Goal: Information Seeking & Learning: Learn about a topic

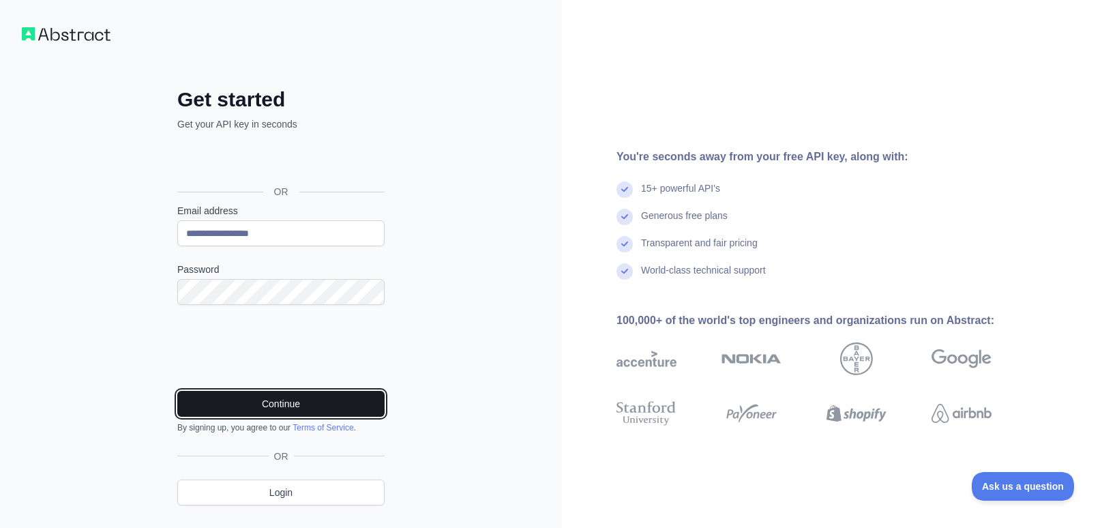
click at [283, 406] on button "Continue" at bounding box center [280, 404] width 207 height 26
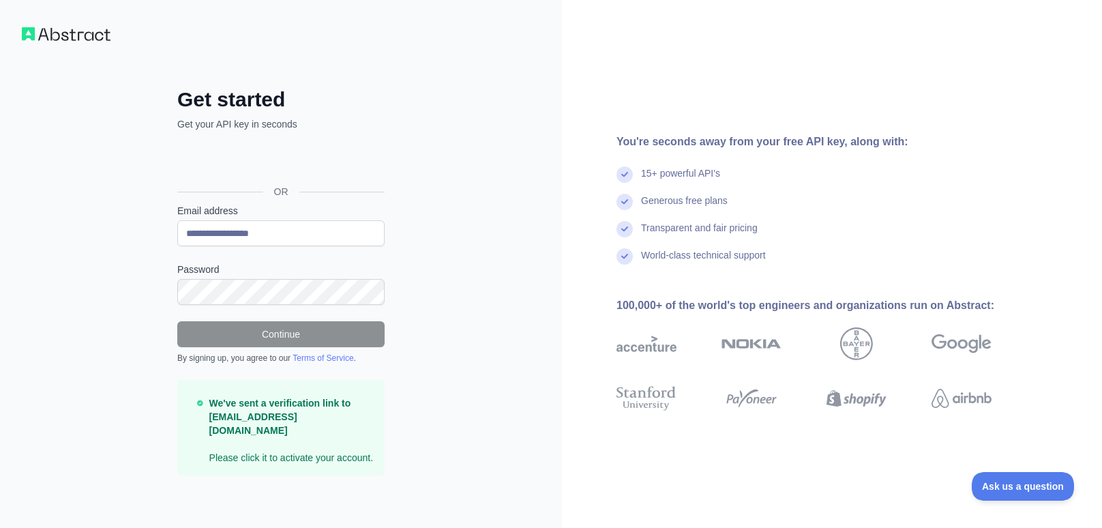
click at [315, 358] on link "Terms of Service" at bounding box center [323, 358] width 61 height 10
click at [245, 347] on div "Continue By signing up, you agree to our Terms of Service ." at bounding box center [280, 342] width 207 height 42
click at [240, 316] on form "**********" at bounding box center [280, 339] width 207 height 271
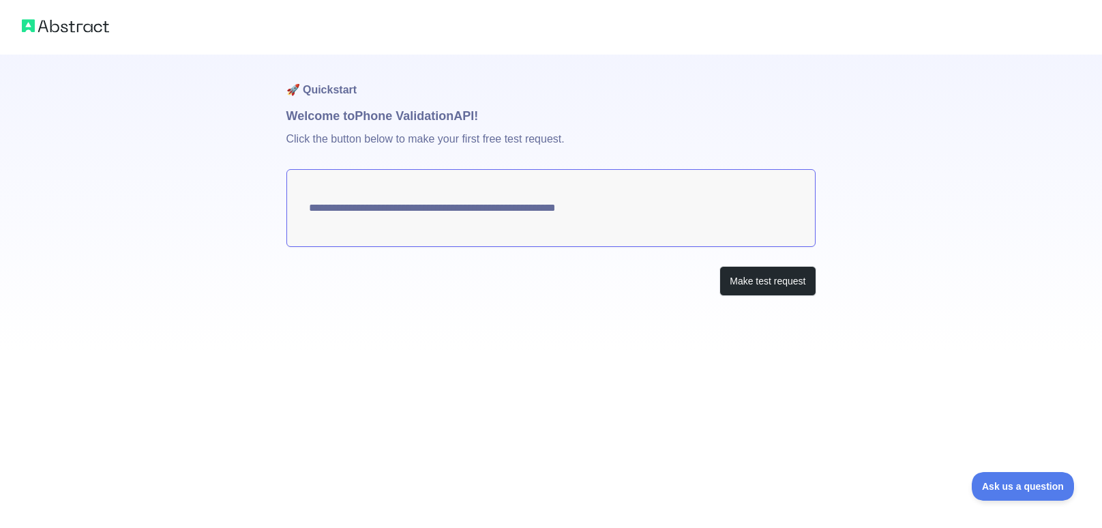
click at [387, 205] on textarea "**********" at bounding box center [552, 208] width 530 height 78
click at [760, 287] on button "Make test request" at bounding box center [768, 281] width 96 height 31
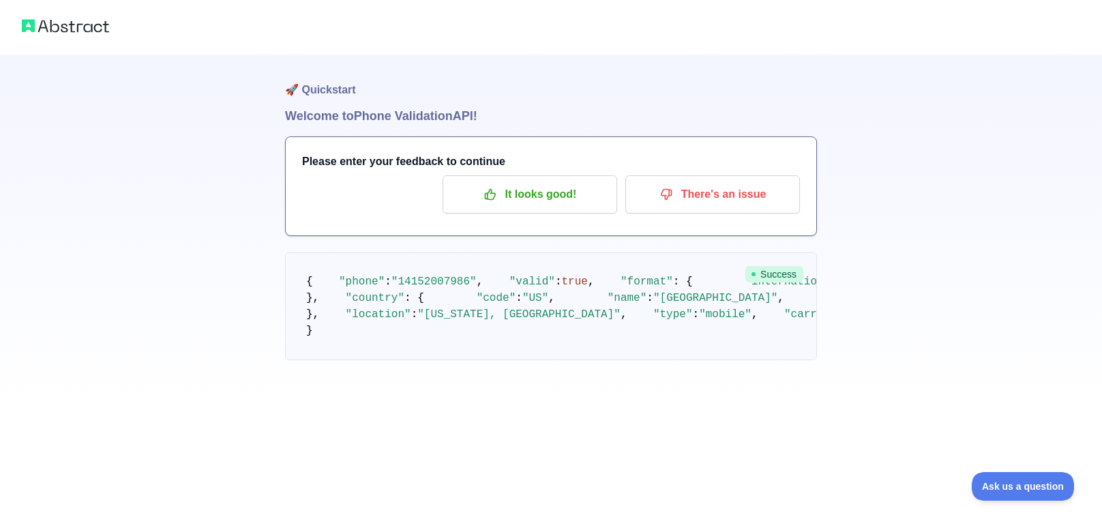
click at [339, 288] on span ""phone"" at bounding box center [362, 282] width 46 height 12
click at [310, 276] on span "{" at bounding box center [309, 282] width 7 height 12
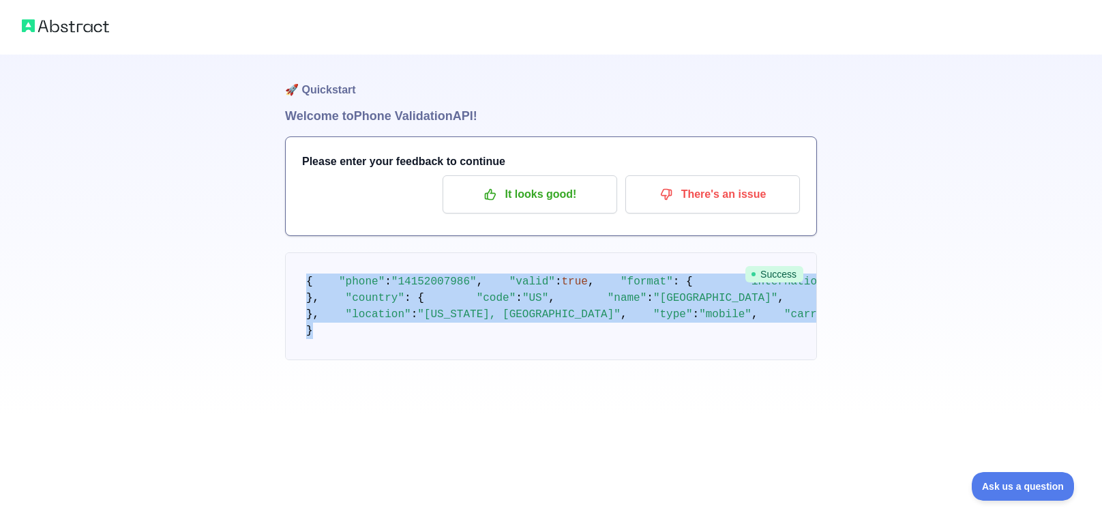
drag, startPoint x: 305, startPoint y: 233, endPoint x: 401, endPoint y: 512, distance: 295.1
click at [401, 512] on div "🚀 Quickstart Welcome to Phone Validation API! Please enter your feedback to con…" at bounding box center [551, 264] width 1102 height 528
click at [377, 360] on pre "{ "phone" : "[PHONE_NUMBER]" , "valid" : true , "format" : { "international" : …" at bounding box center [551, 306] width 532 height 108
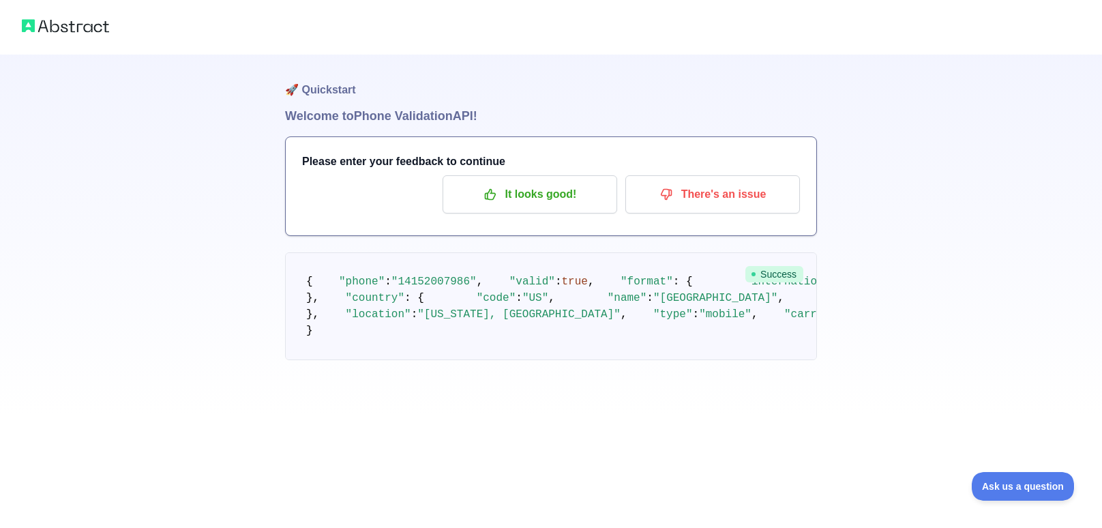
scroll to position [0, 0]
click at [542, 195] on p "It looks good!" at bounding box center [530, 194] width 154 height 23
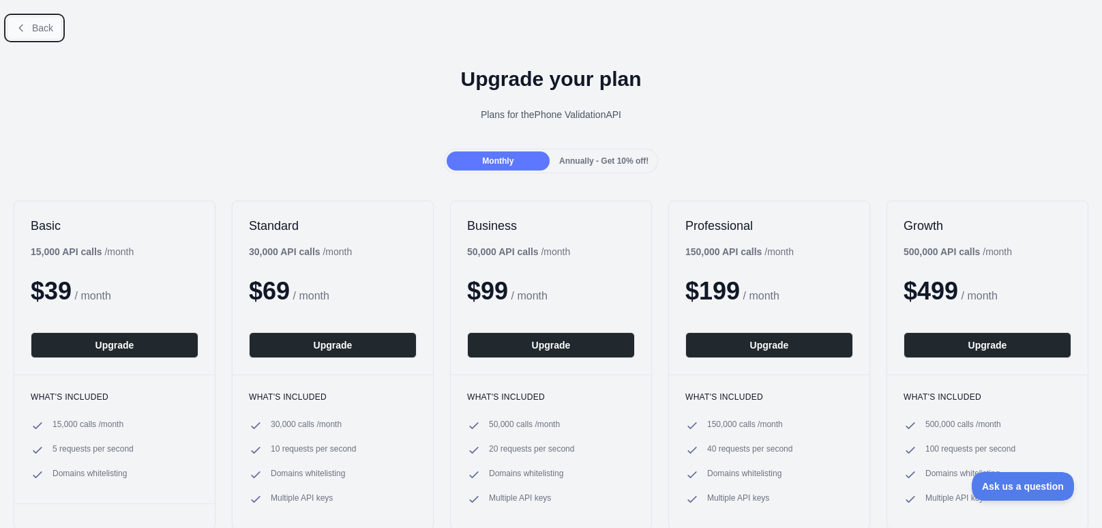
click at [39, 24] on span "Back" at bounding box center [42, 28] width 21 height 11
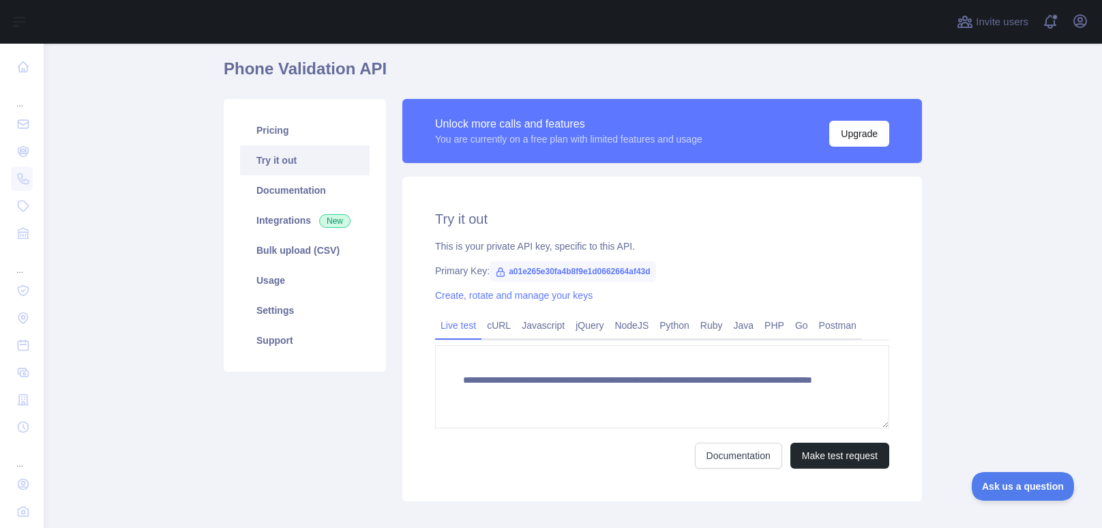
scroll to position [61, 0]
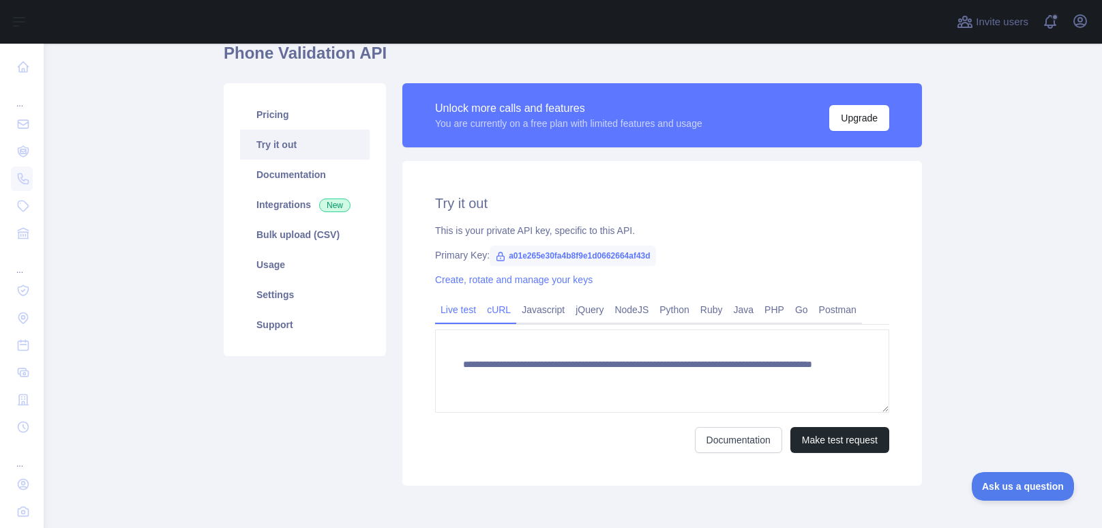
click at [501, 310] on link "cURL" at bounding box center [499, 310] width 35 height 22
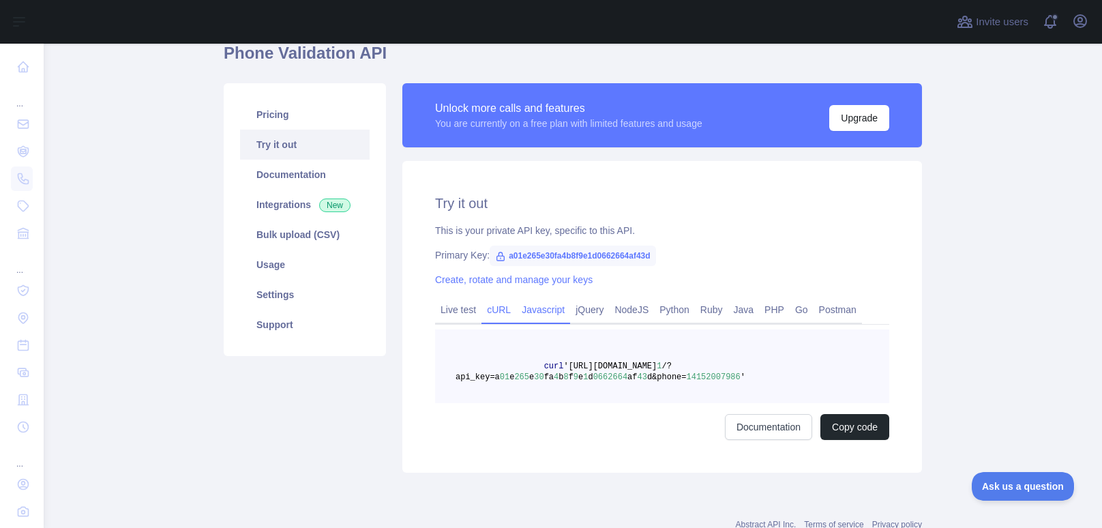
click at [531, 312] on link "Javascript" at bounding box center [543, 310] width 54 height 22
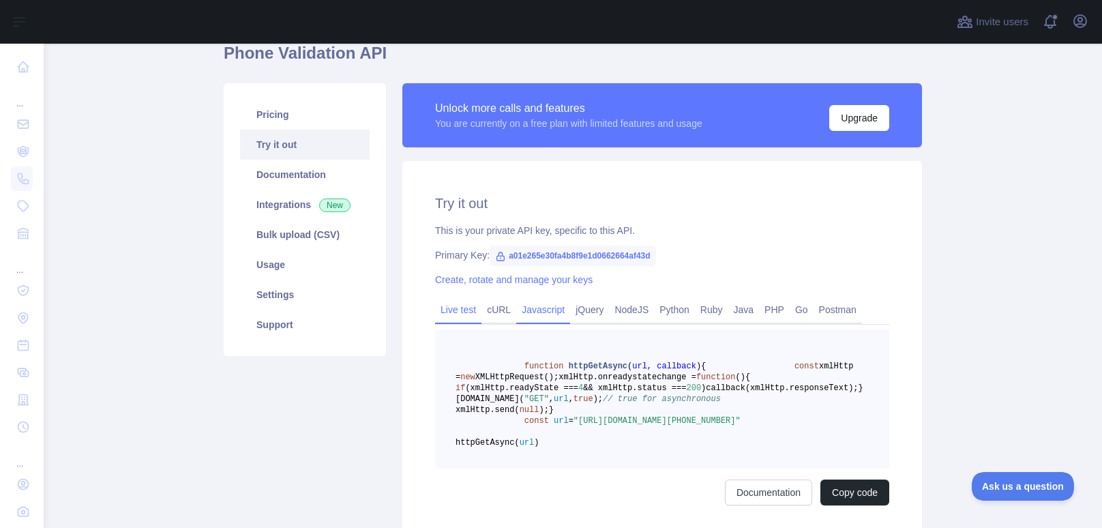
click at [467, 315] on link "Live test" at bounding box center [458, 310] width 46 height 22
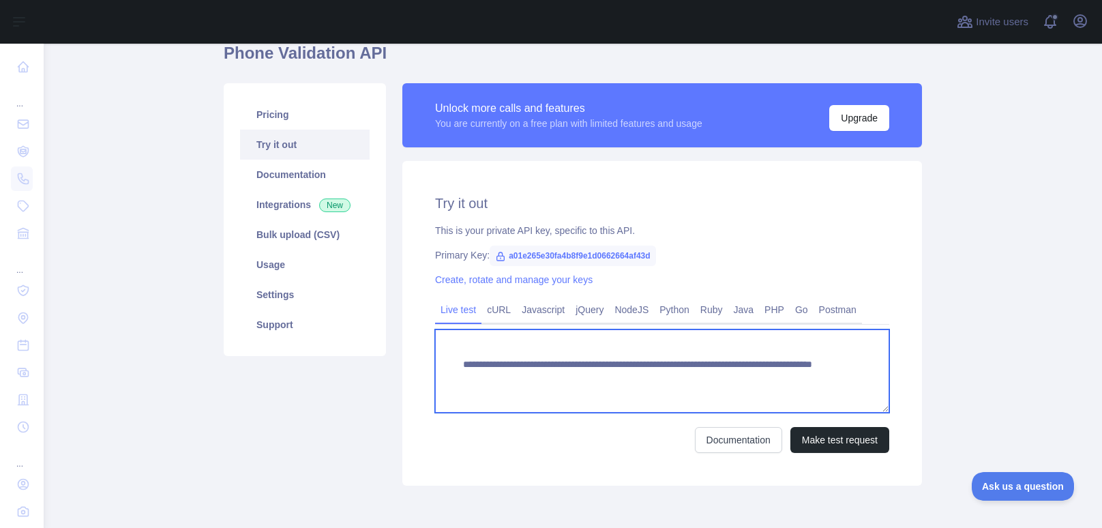
click at [552, 366] on textarea "**********" at bounding box center [662, 370] width 454 height 83
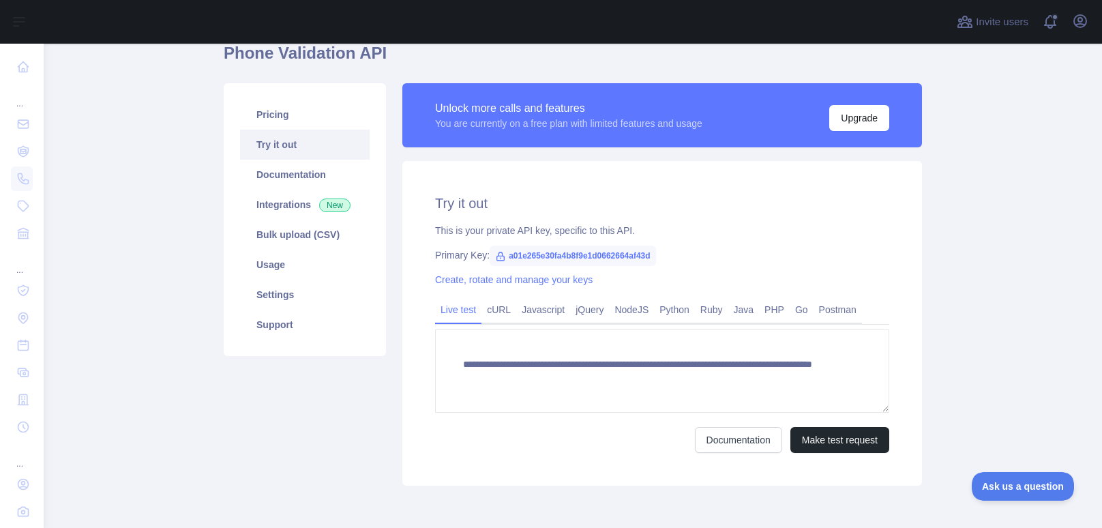
click at [516, 256] on span "a01e265e30fa4b8f9e1d0662664af43d" at bounding box center [573, 256] width 166 height 20
click at [495, 258] on icon at bounding box center [500, 256] width 11 height 11
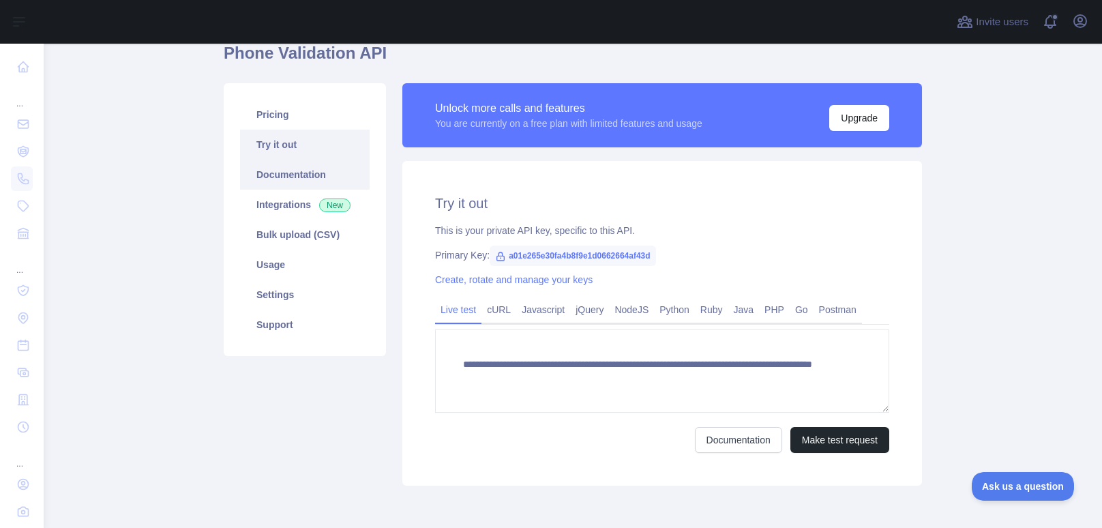
click at [291, 177] on link "Documentation" at bounding box center [305, 175] width 130 height 30
click at [267, 266] on link "Usage" at bounding box center [305, 265] width 130 height 30
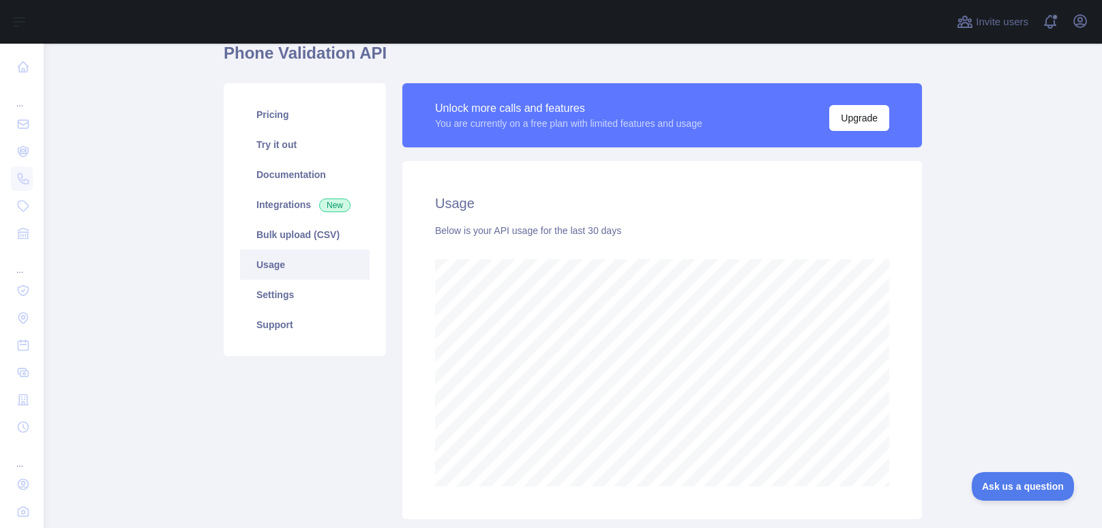
scroll to position [484, 1059]
click at [299, 298] on link "Settings" at bounding box center [305, 295] width 130 height 30
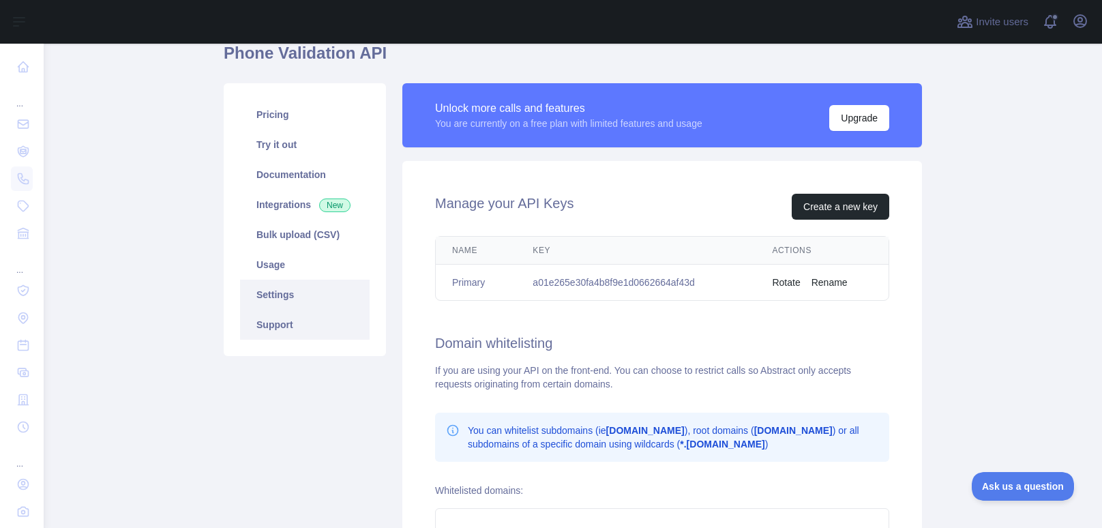
click at [317, 328] on link "Support" at bounding box center [305, 325] width 130 height 30
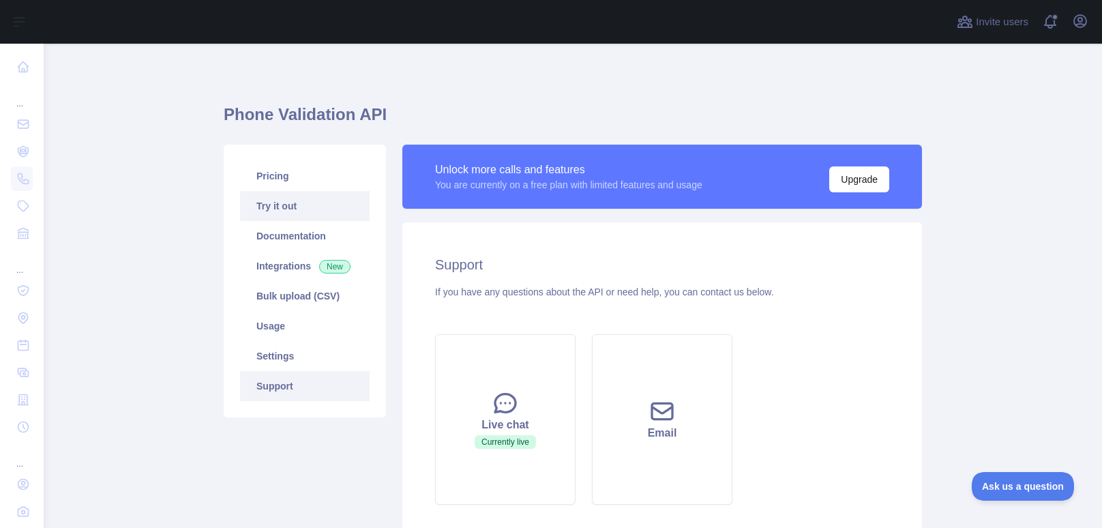
click at [269, 192] on link "Try it out" at bounding box center [305, 206] width 130 height 30
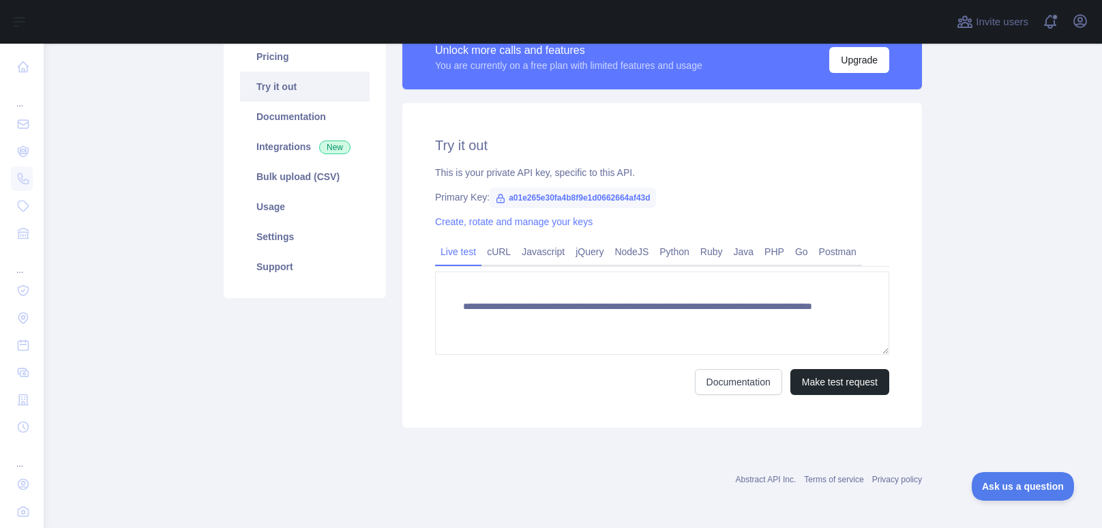
scroll to position [119, 0]
click at [821, 379] on button "Make test request" at bounding box center [840, 382] width 99 height 26
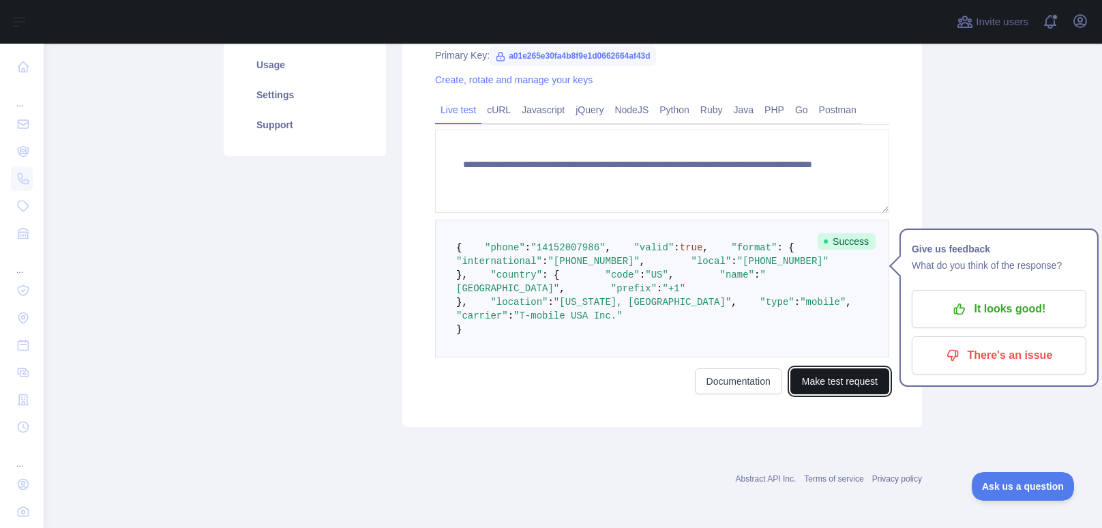
scroll to position [384, 0]
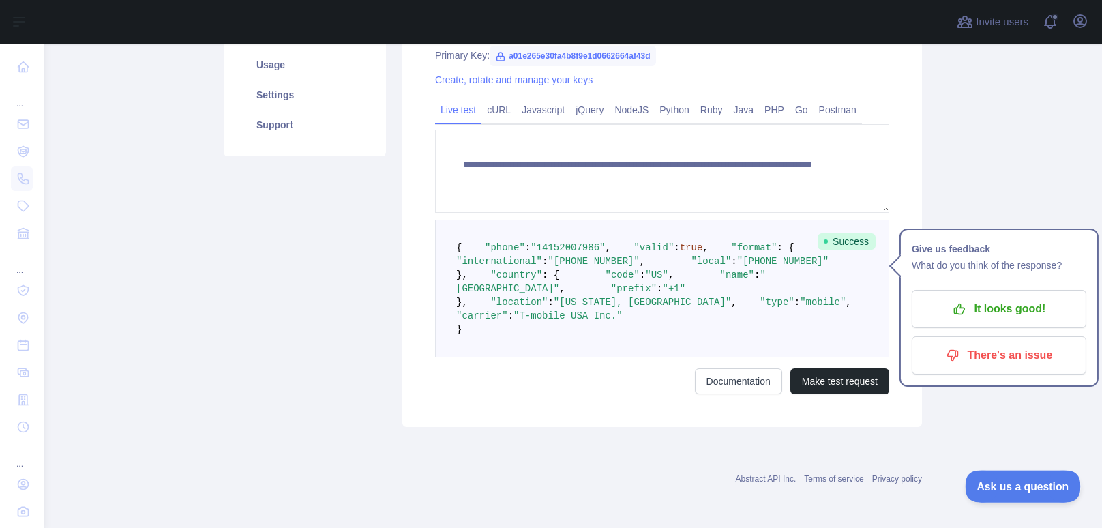
click at [1004, 495] on button "Ask us a question" at bounding box center [1016, 484] width 102 height 29
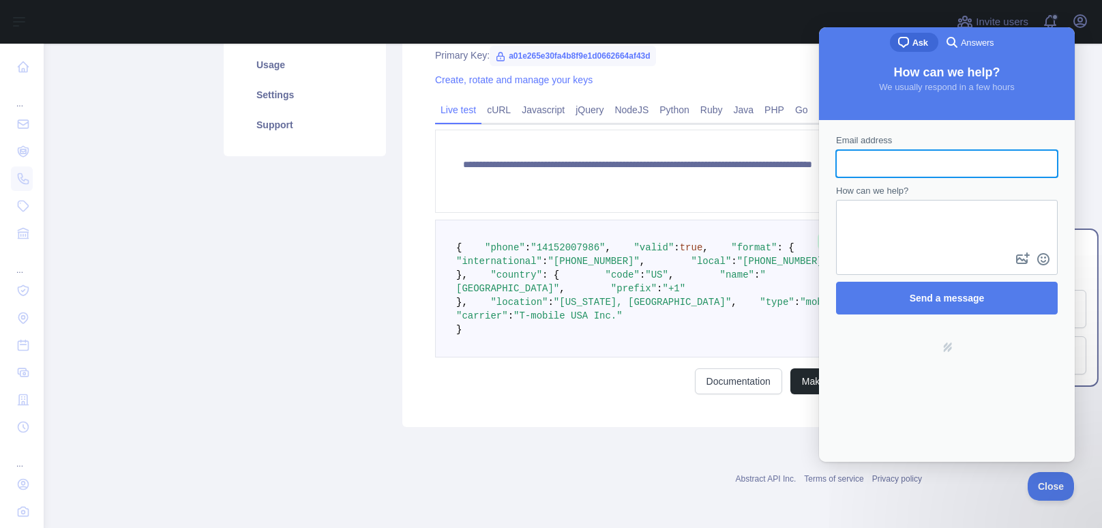
scroll to position [0, 0]
type input "**********"
click at [853, 225] on textarea "How can we help?" at bounding box center [947, 225] width 219 height 48
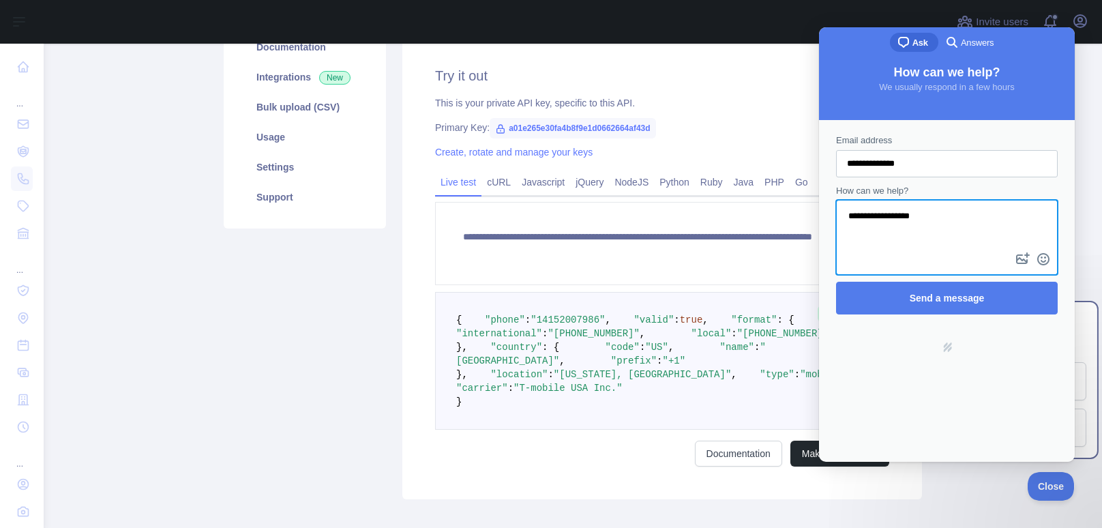
scroll to position [186, 0]
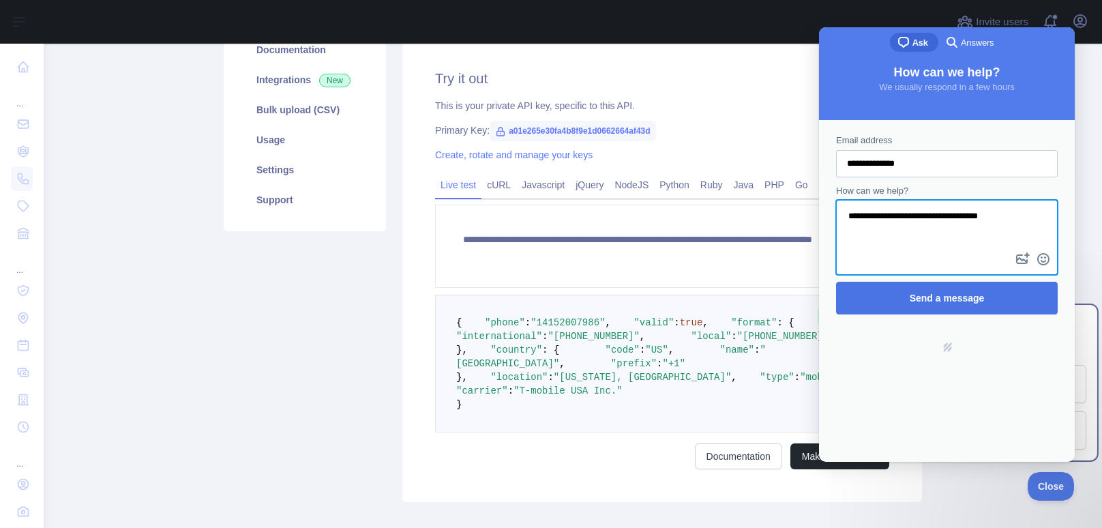
type textarea "**********"
click at [986, 294] on span "Send a message" at bounding box center [947, 297] width 192 height 31
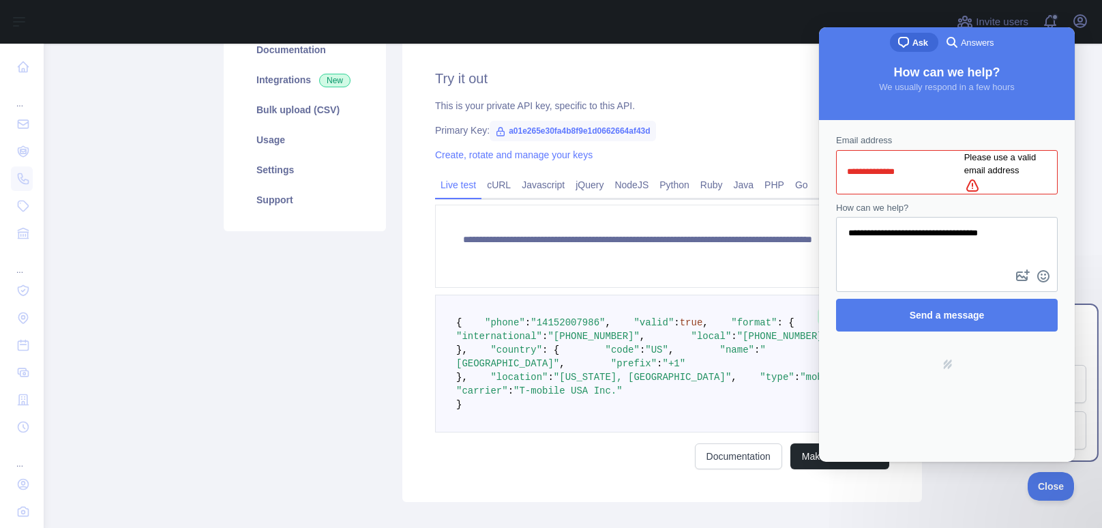
click at [923, 160] on input "**********" at bounding box center [905, 172] width 117 height 25
type input "**********"
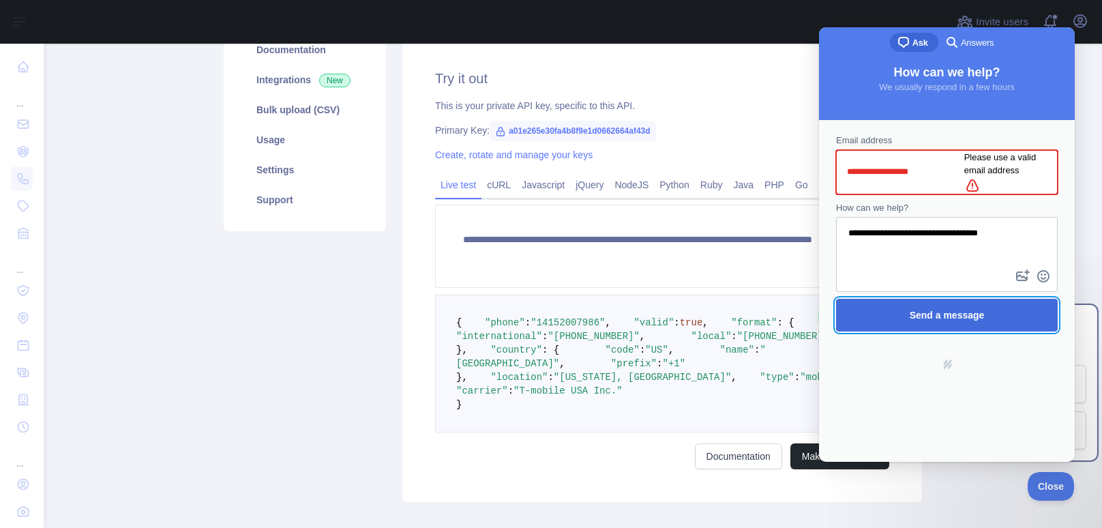
click at [950, 310] on span "Send a message" at bounding box center [947, 314] width 192 height 31
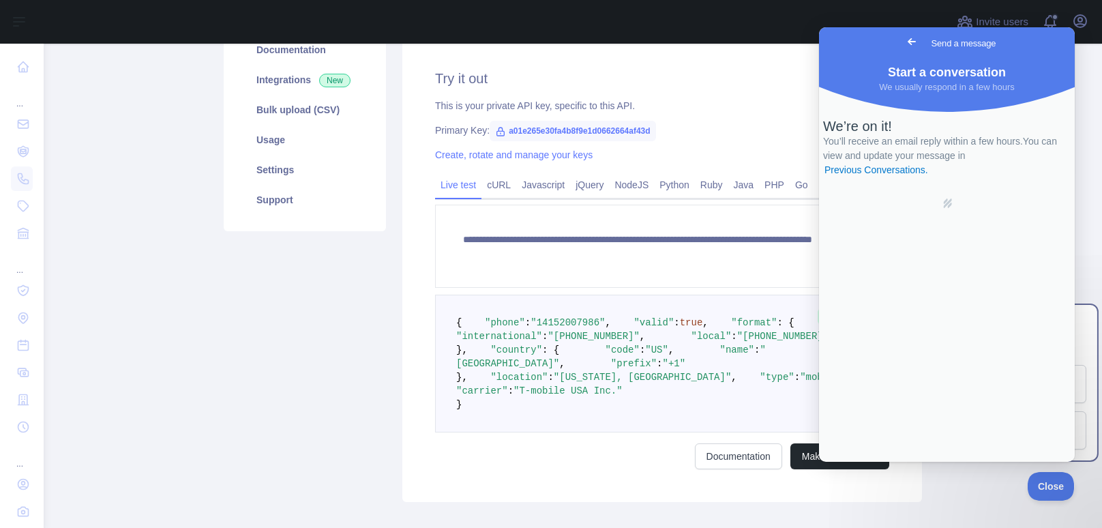
click at [904, 40] on span "Go back" at bounding box center [912, 41] width 16 height 16
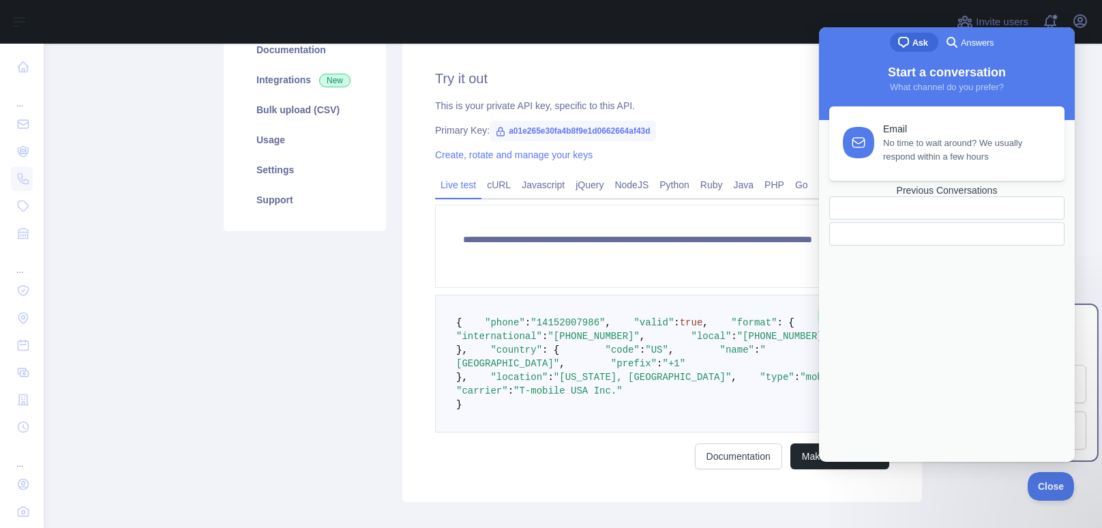
click at [715, 76] on h2 "Try it out" at bounding box center [662, 78] width 454 height 19
click at [718, 127] on div "Primary Key: a01e265e30fa4b8f9e1d0662664af43d" at bounding box center [662, 130] width 454 height 14
click at [644, 130] on span "a01e265e30fa4b8f9e1d0662664af43d" at bounding box center [573, 131] width 166 height 20
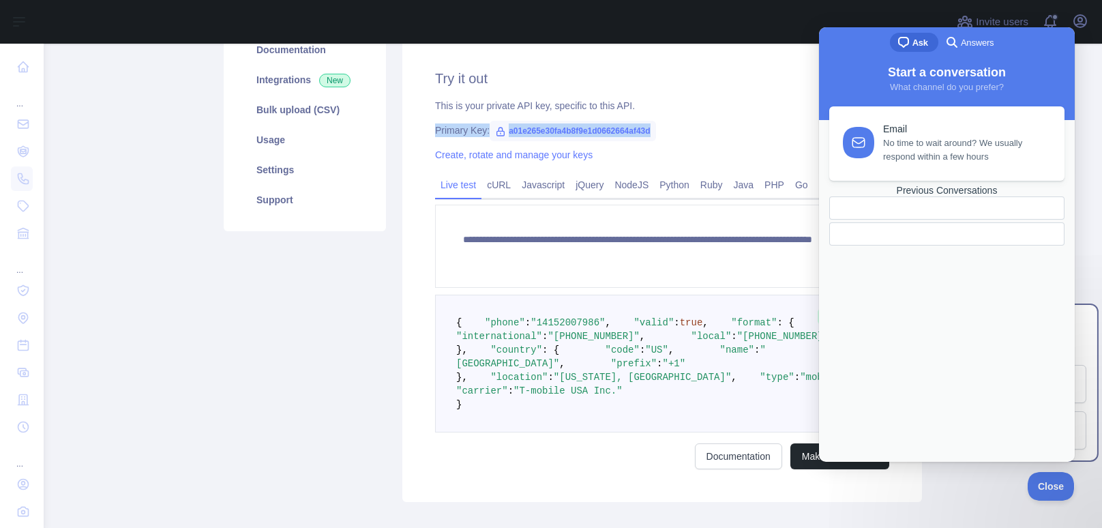
click at [644, 130] on span "a01e265e30fa4b8f9e1d0662664af43d" at bounding box center [573, 131] width 166 height 20
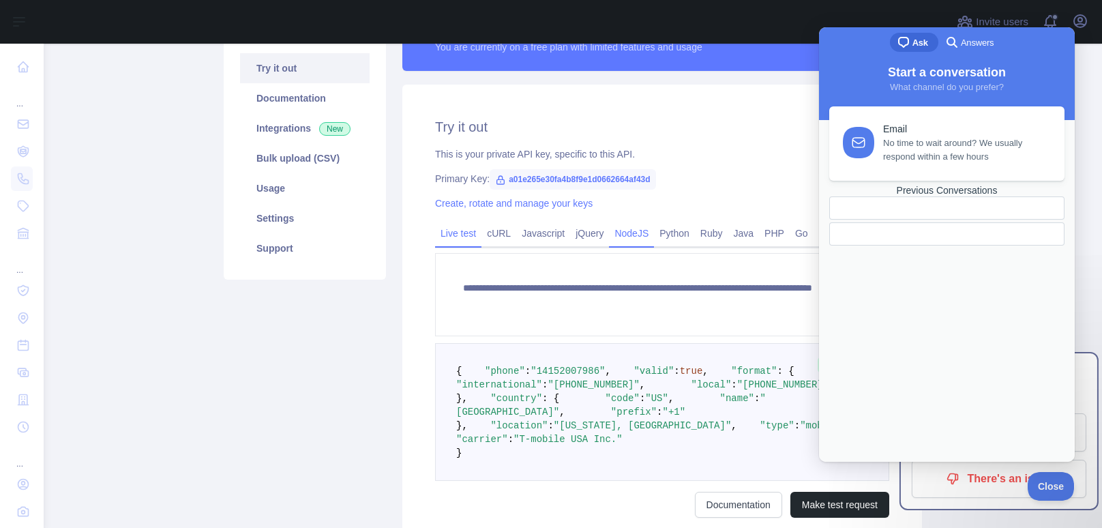
scroll to position [137, 0]
click at [267, 234] on link "Support" at bounding box center [305, 249] width 130 height 30
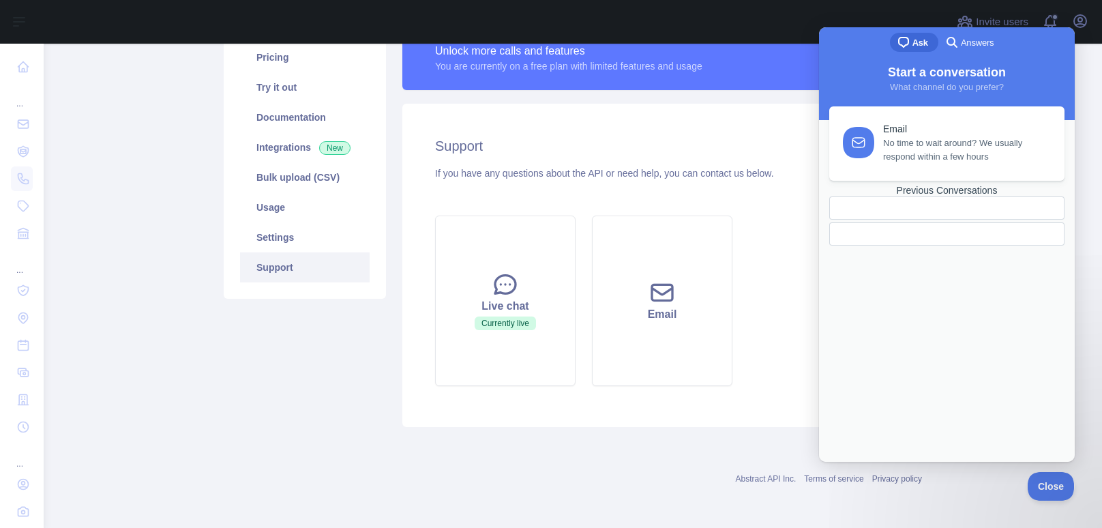
scroll to position [117, 0]
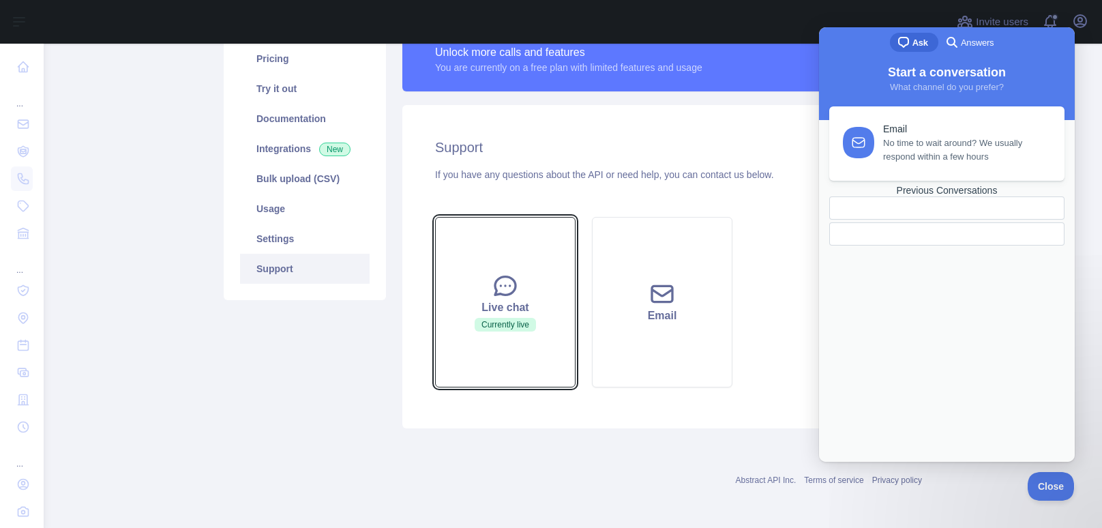
click at [444, 277] on button "Live chat Currently live" at bounding box center [505, 302] width 141 height 171
click at [513, 289] on icon at bounding box center [505, 285] width 27 height 27
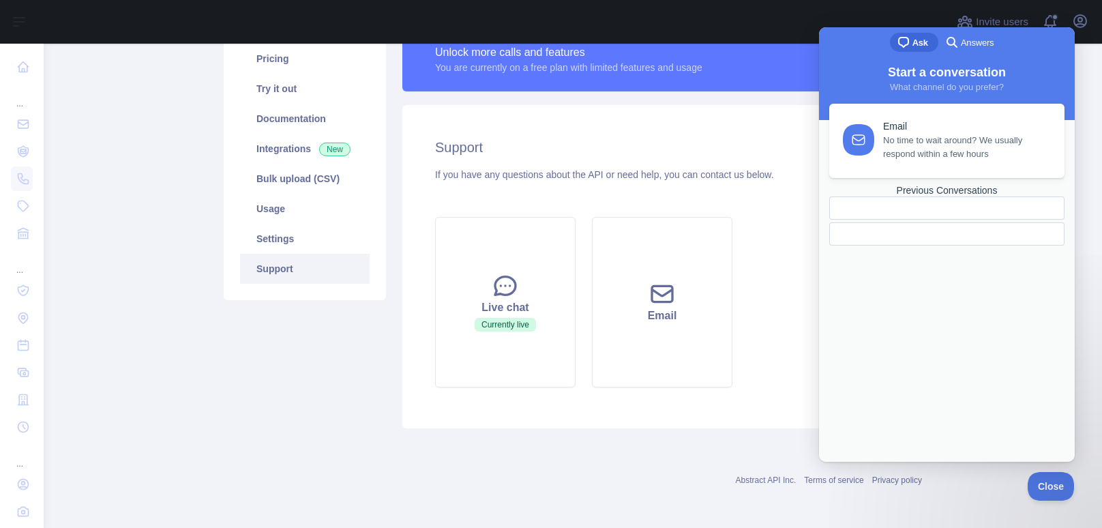
click at [939, 155] on span "No time to wait around? We usually respond within a few hours" at bounding box center [966, 147] width 166 height 27
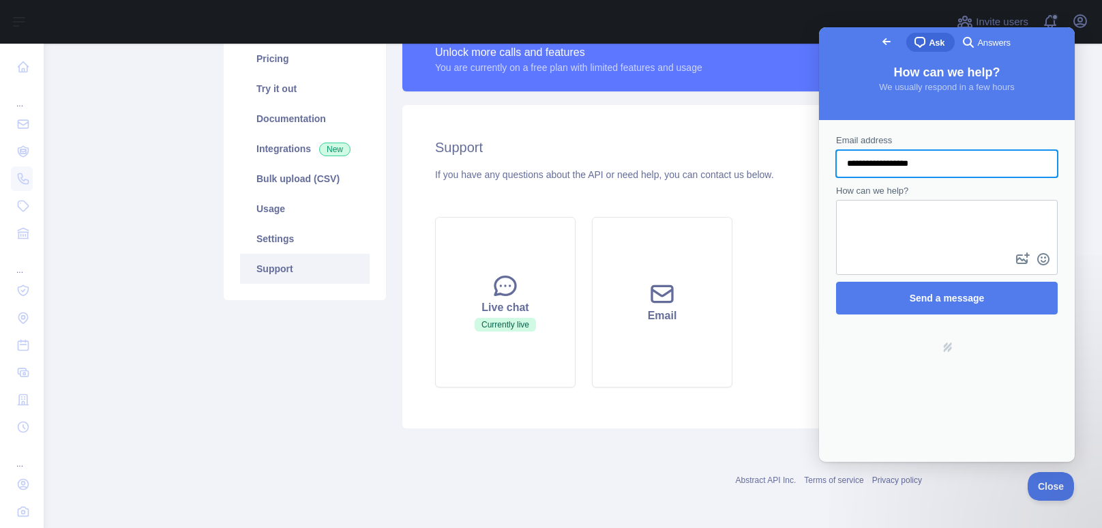
click at [879, 45] on span "Go back" at bounding box center [887, 41] width 16 height 16
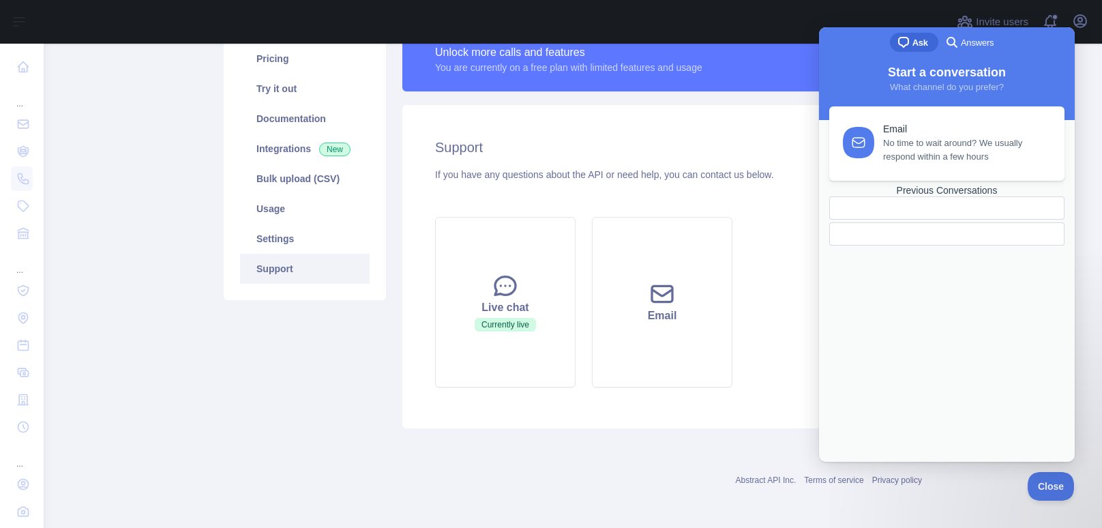
click at [720, 125] on div "Support If you have any questions about the API or need help, you can contact u…" at bounding box center [662, 266] width 520 height 323
click at [1033, 490] on button "Close" at bounding box center [1048, 484] width 46 height 29
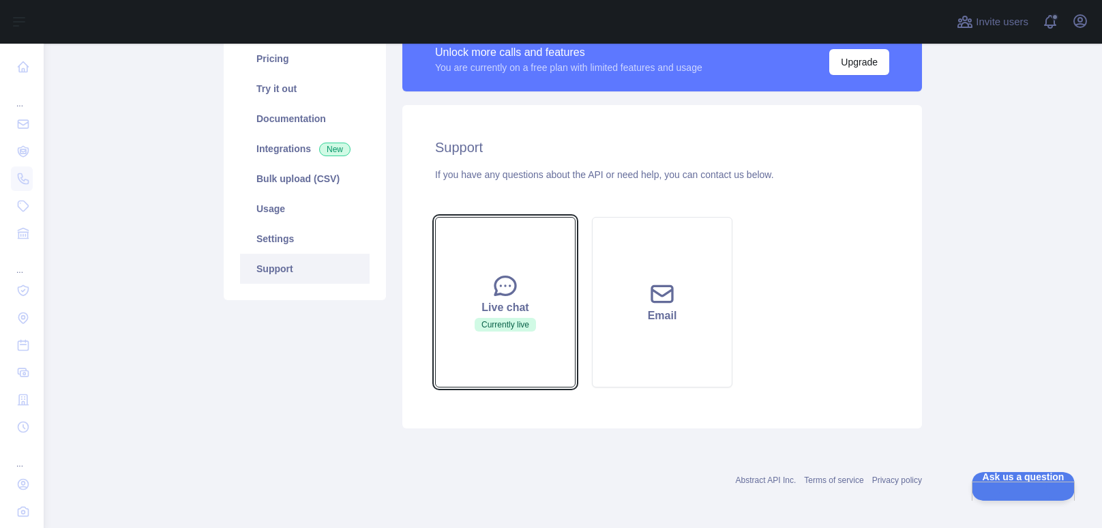
click at [525, 364] on button "Live chat Currently live" at bounding box center [505, 302] width 141 height 171
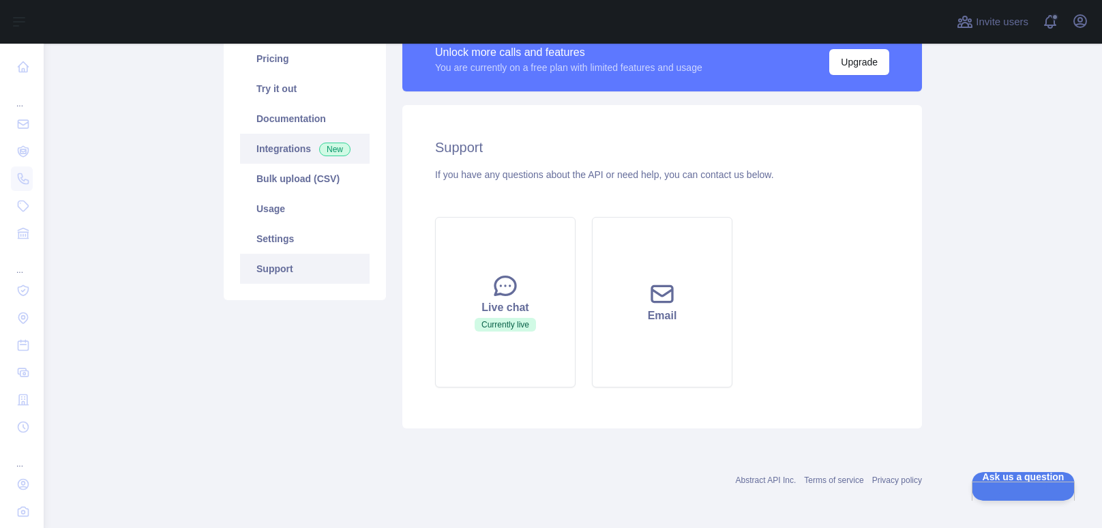
click at [277, 137] on link "Integrations New" at bounding box center [305, 149] width 130 height 30
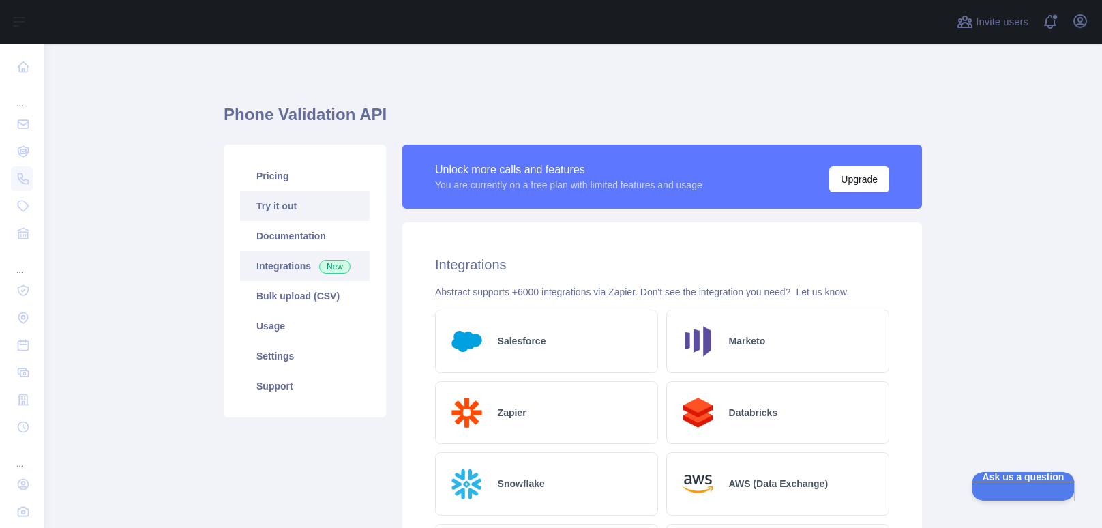
click at [287, 207] on link "Try it out" at bounding box center [305, 206] width 130 height 30
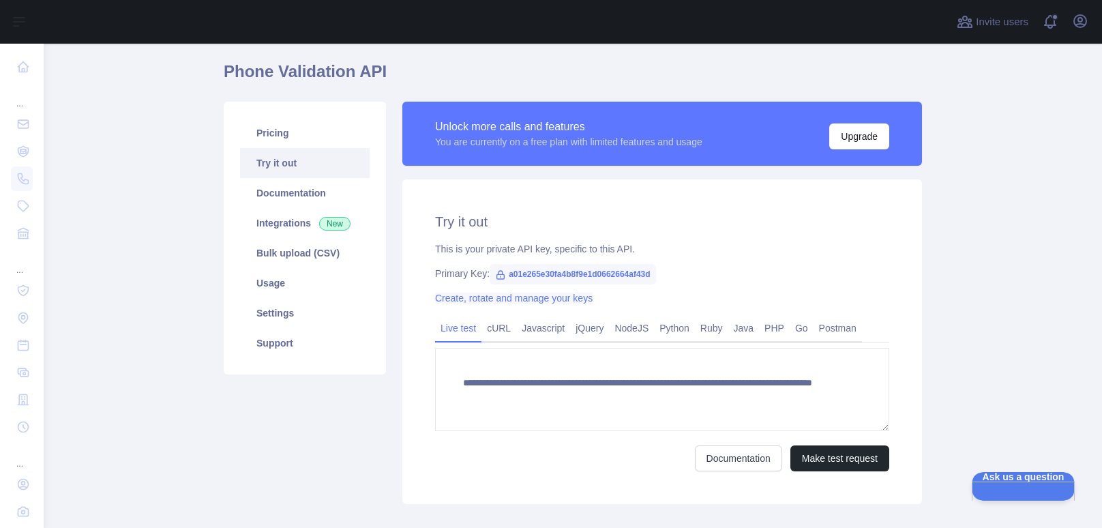
scroll to position [46, 0]
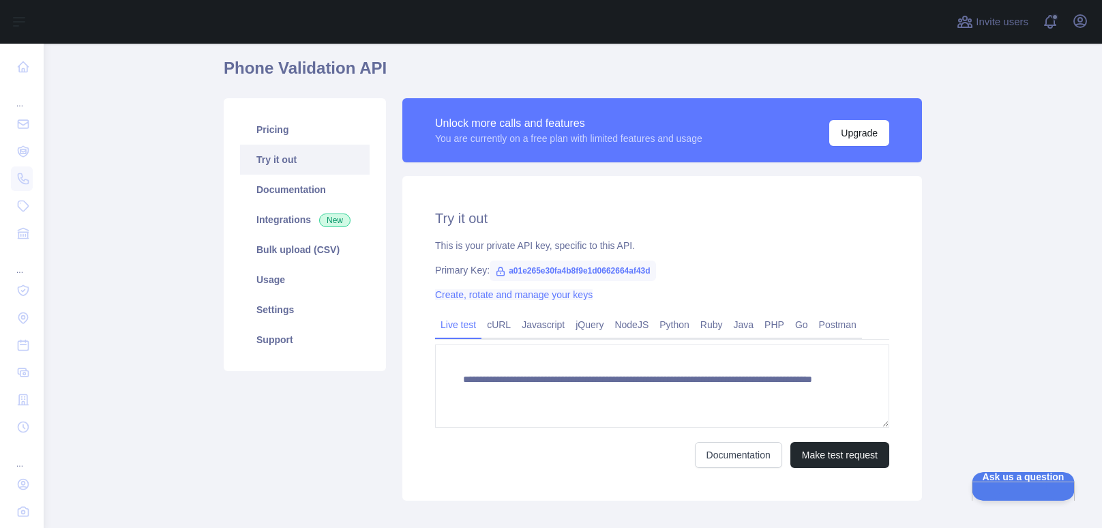
click at [531, 295] on link "Create, rotate and manage your keys" at bounding box center [514, 294] width 158 height 11
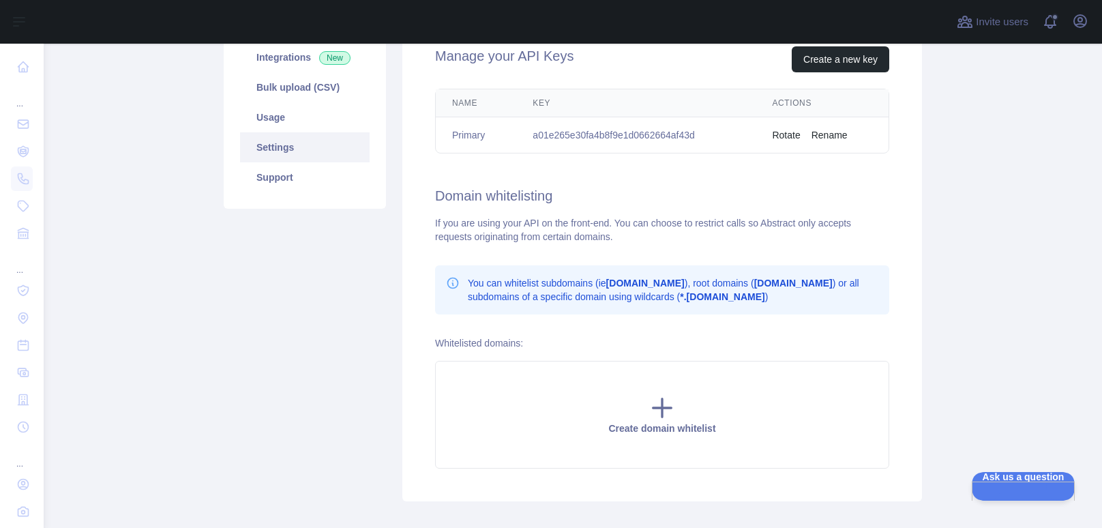
scroll to position [207, 0]
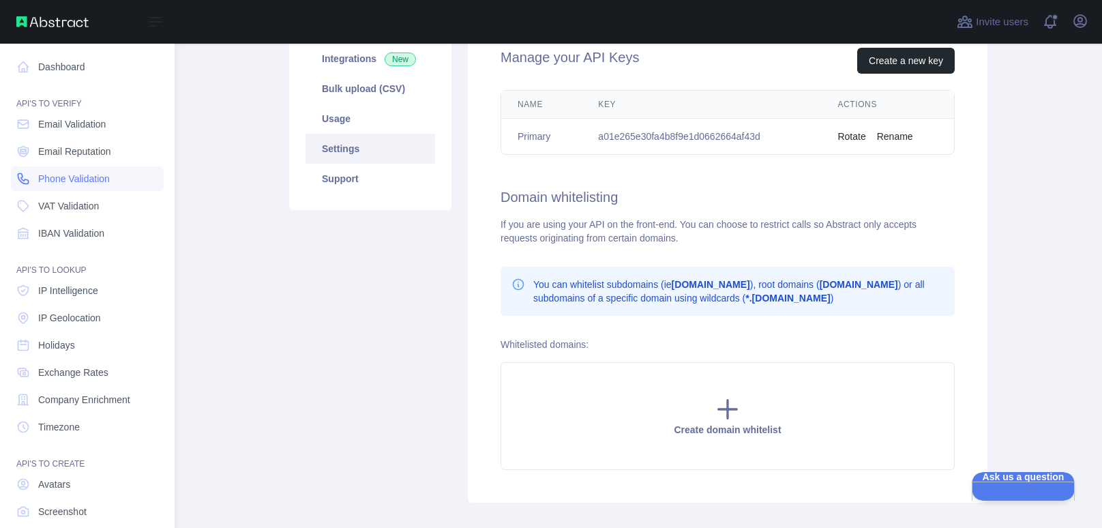
click at [47, 177] on span "Phone Validation" at bounding box center [74, 179] width 72 height 14
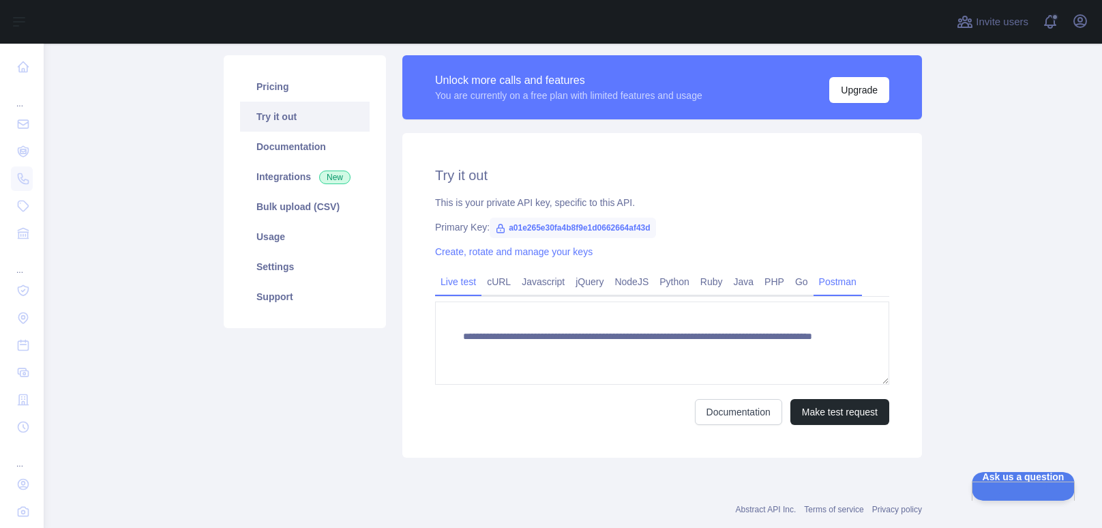
scroll to position [96, 0]
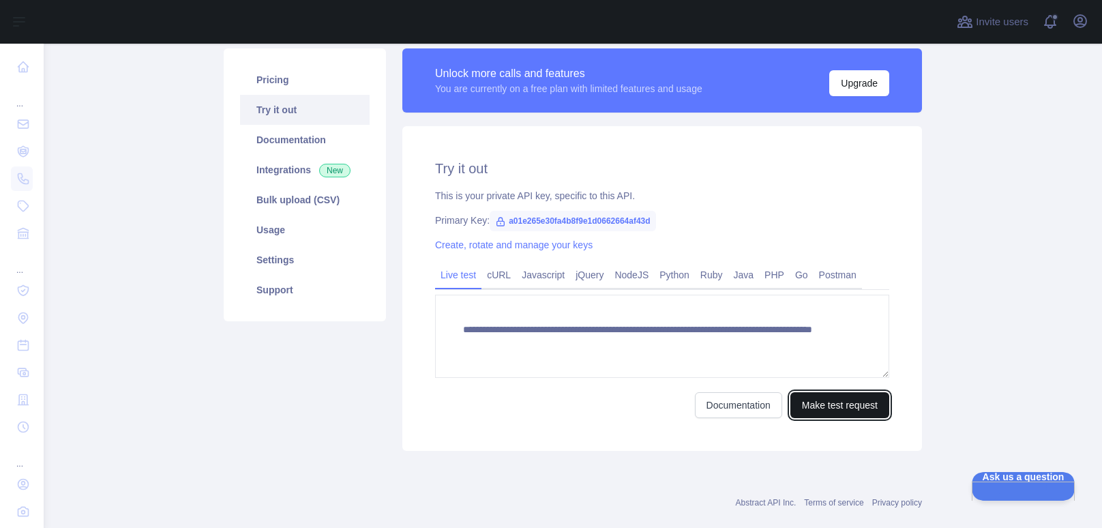
click at [843, 405] on button "Make test request" at bounding box center [840, 405] width 99 height 26
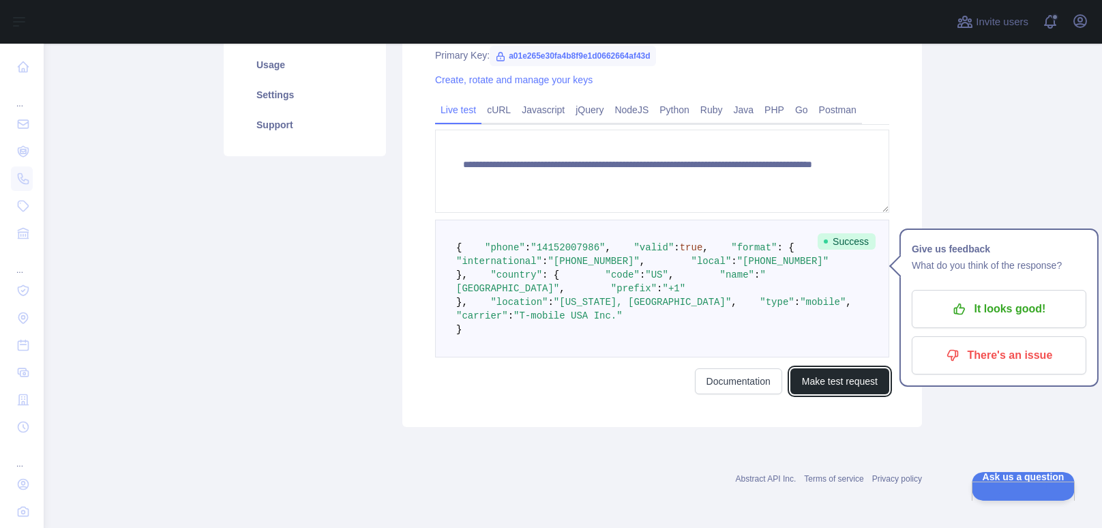
scroll to position [384, 0]
click at [720, 383] on link "Documentation" at bounding box center [738, 381] width 87 height 26
click at [844, 374] on button "Make test request" at bounding box center [840, 381] width 99 height 26
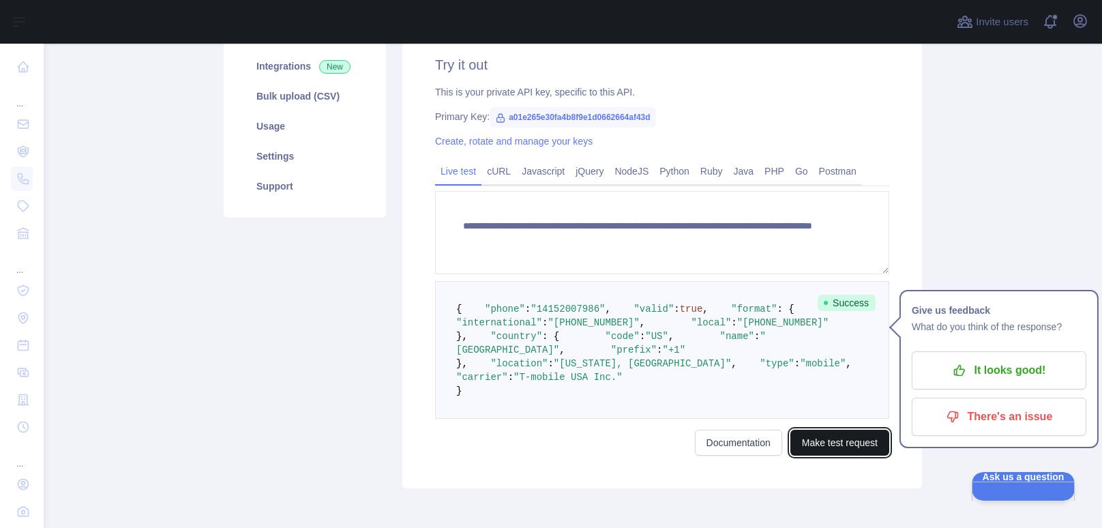
scroll to position [189, 0]
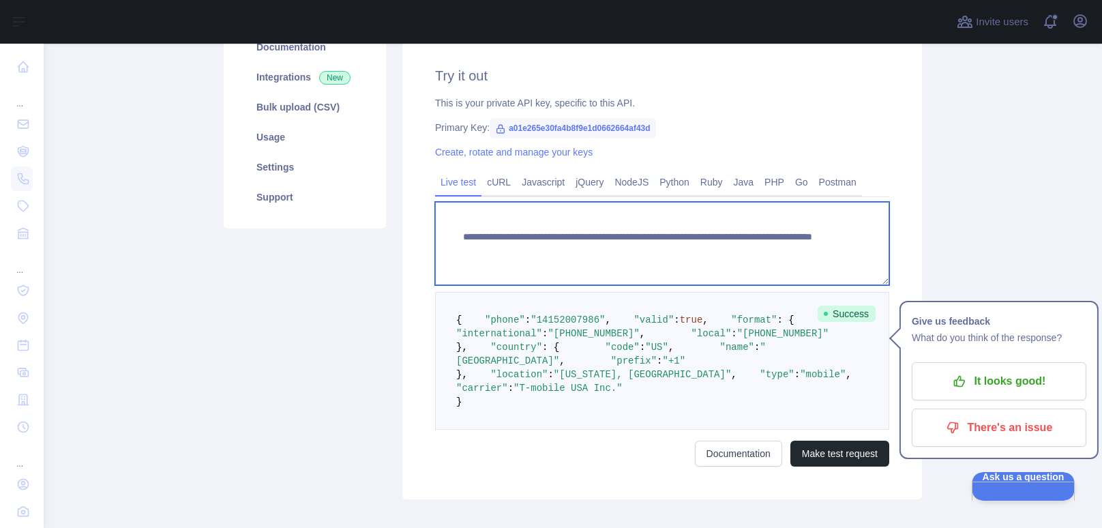
click at [529, 229] on textarea "**********" at bounding box center [662, 243] width 454 height 83
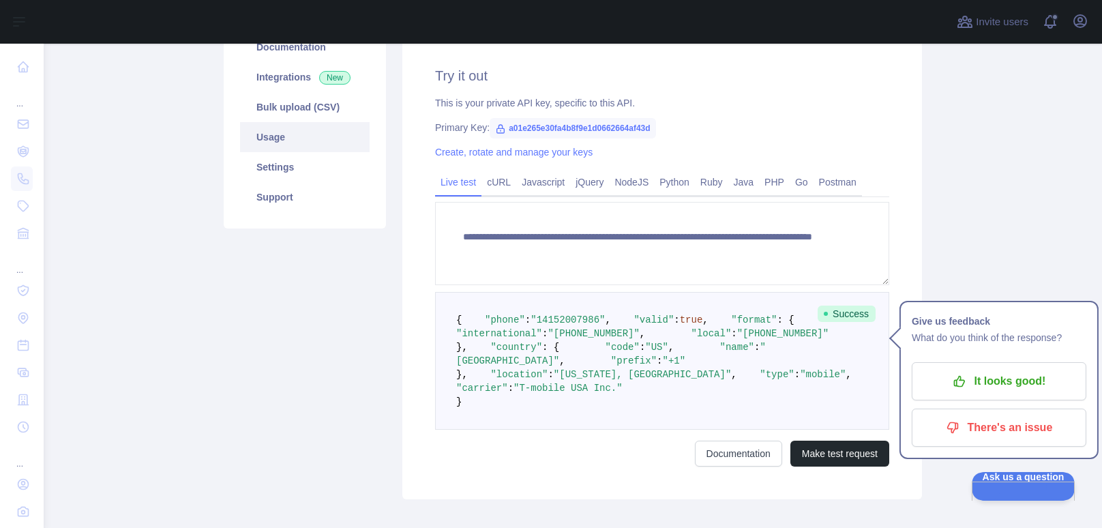
click at [281, 122] on link "Usage" at bounding box center [305, 137] width 130 height 30
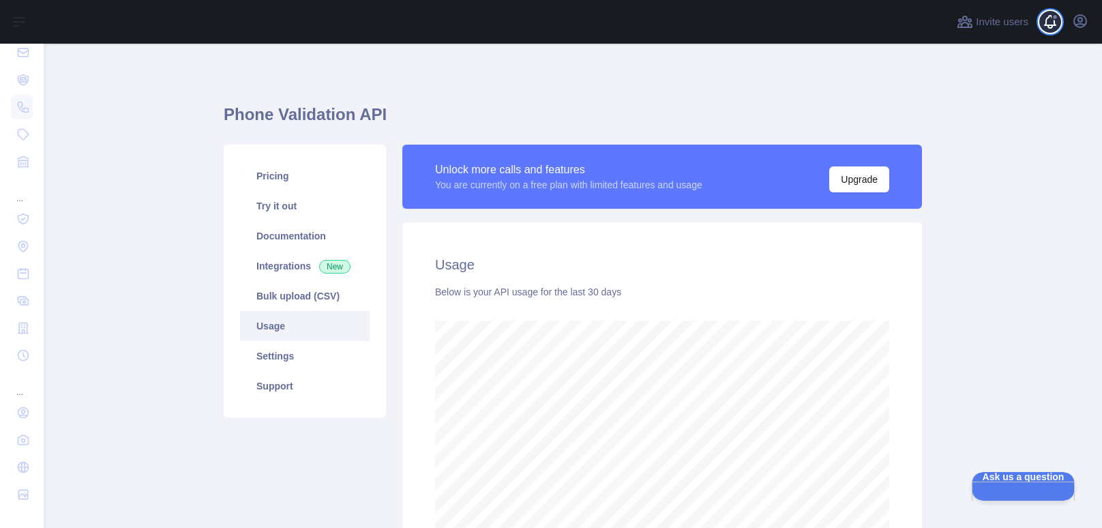
click at [1048, 18] on span at bounding box center [1055, 22] width 27 height 44
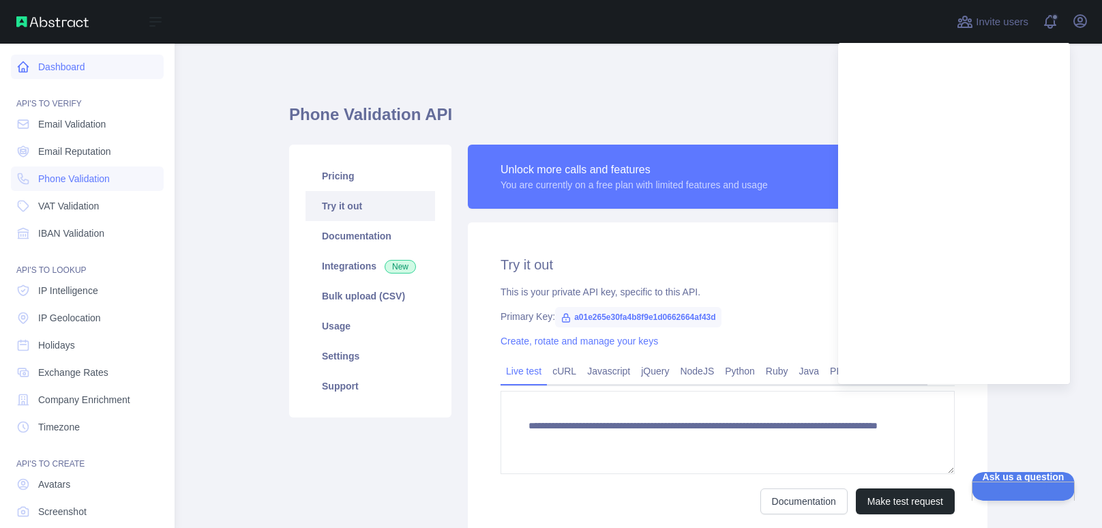
click at [55, 66] on link "Dashboard" at bounding box center [87, 67] width 153 height 25
